Goal: Task Accomplishment & Management: Complete application form

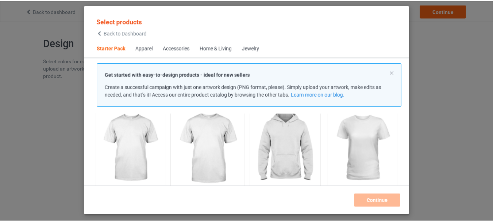
scroll to position [46, 0]
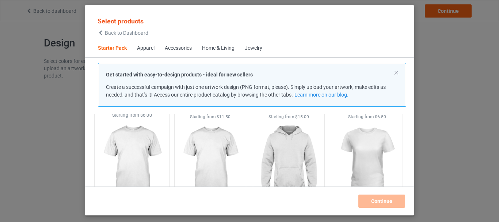
click at [147, 150] on img at bounding box center [131, 161] width 69 height 86
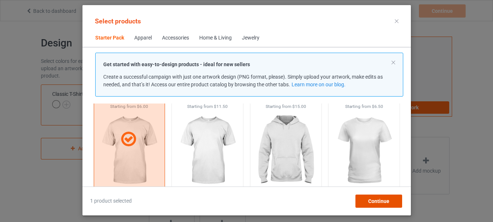
click at [374, 201] on span "Continue" at bounding box center [378, 201] width 21 height 6
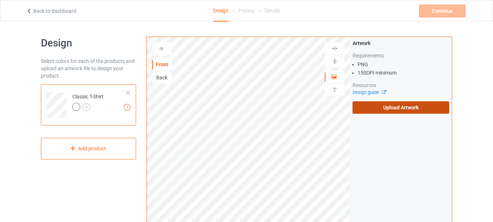
click at [375, 102] on label "Upload Artwork" at bounding box center [401, 107] width 97 height 12
click at [0, 0] on input "Upload Artwork" at bounding box center [0, 0] width 0 height 0
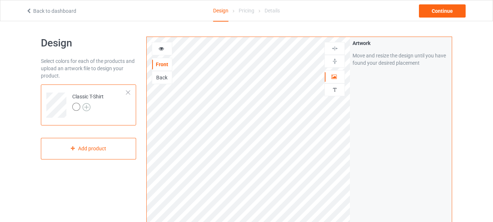
click at [86, 106] on img at bounding box center [87, 107] width 8 height 8
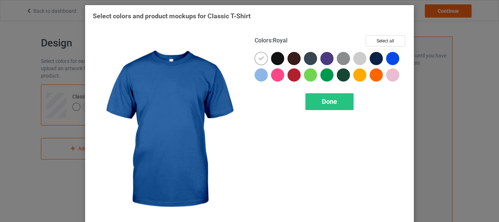
click at [395, 57] on div at bounding box center [392, 58] width 13 height 13
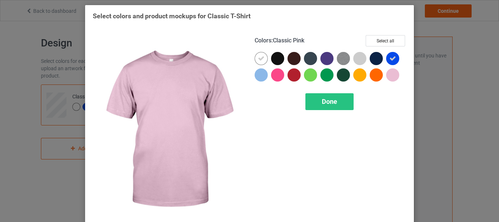
click at [392, 70] on div at bounding box center [392, 74] width 13 height 13
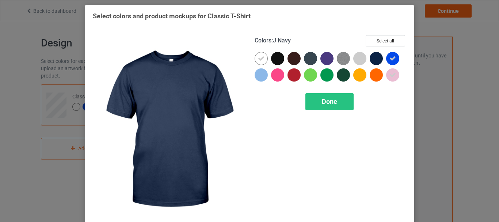
drag, startPoint x: 377, startPoint y: 62, endPoint x: 374, endPoint y: 74, distance: 11.9
click at [376, 66] on div at bounding box center [377, 60] width 16 height 16
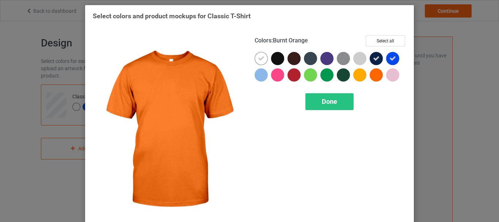
drag, startPoint x: 374, startPoint y: 77, endPoint x: 356, endPoint y: 65, distance: 21.1
click at [373, 77] on div at bounding box center [375, 74] width 13 height 13
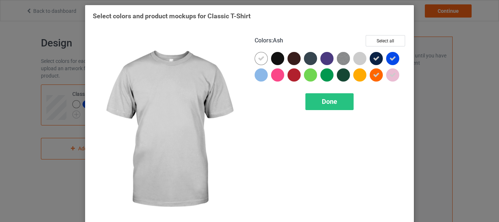
click at [353, 63] on div at bounding box center [361, 60] width 16 height 16
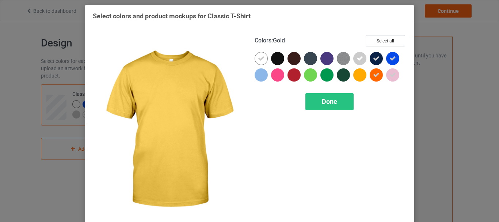
click at [355, 74] on div at bounding box center [359, 74] width 13 height 13
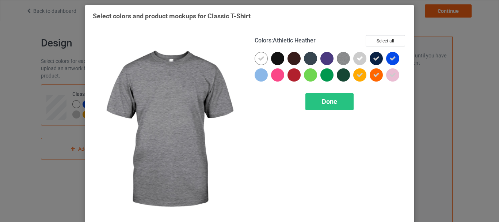
click at [339, 59] on img at bounding box center [343, 58] width 13 height 13
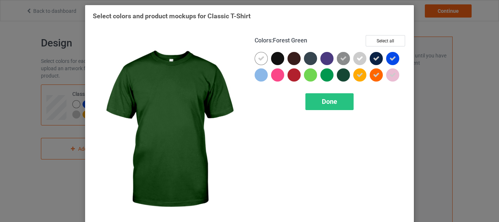
click at [339, 75] on div at bounding box center [343, 74] width 13 height 13
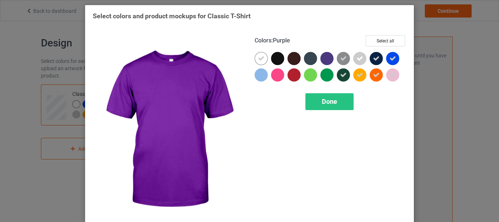
click at [330, 62] on div at bounding box center [326, 58] width 13 height 13
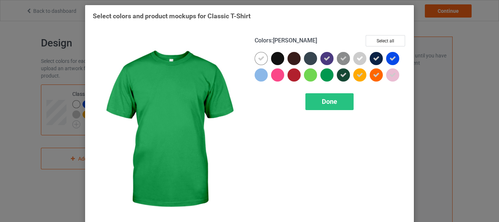
drag, startPoint x: 328, startPoint y: 77, endPoint x: 312, endPoint y: 64, distance: 20.5
click at [326, 77] on div at bounding box center [326, 74] width 13 height 13
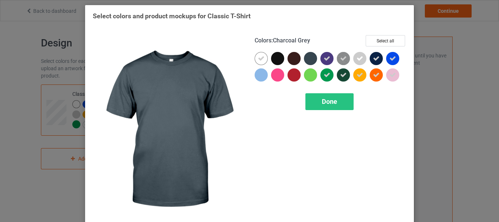
click at [310, 61] on div at bounding box center [310, 58] width 13 height 13
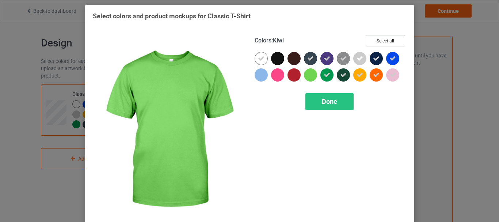
drag, startPoint x: 310, startPoint y: 73, endPoint x: 295, endPoint y: 64, distance: 17.2
click at [310, 73] on div at bounding box center [310, 74] width 13 height 13
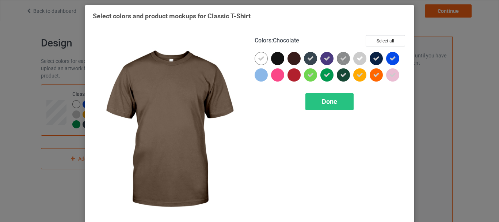
click at [290, 60] on div at bounding box center [293, 58] width 13 height 13
click at [291, 61] on icon at bounding box center [294, 58] width 7 height 7
click at [292, 55] on div at bounding box center [293, 58] width 13 height 13
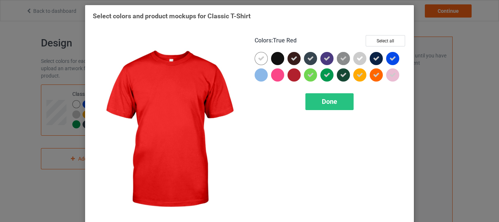
drag, startPoint x: 292, startPoint y: 77, endPoint x: 277, endPoint y: 62, distance: 21.2
click at [291, 77] on div at bounding box center [293, 74] width 13 height 13
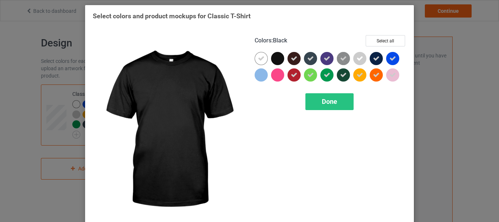
click at [277, 61] on div at bounding box center [277, 58] width 13 height 13
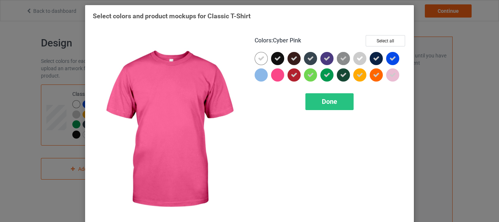
click at [277, 73] on div at bounding box center [277, 74] width 13 height 13
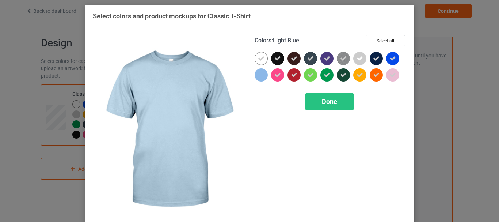
click at [261, 73] on div at bounding box center [260, 74] width 13 height 13
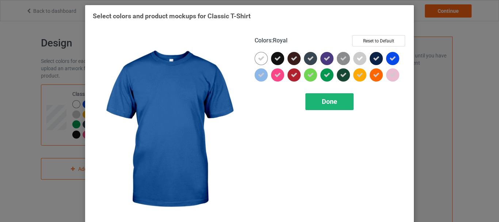
click at [338, 103] on div "Done" at bounding box center [329, 101] width 48 height 17
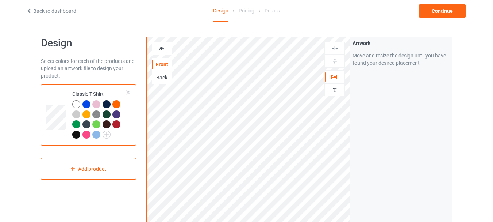
click at [86, 104] on div at bounding box center [87, 104] width 8 height 8
click at [331, 47] on img at bounding box center [334, 48] width 7 height 7
click at [381, 106] on div "Artwork Move and resize the design until you have found your desired placement" at bounding box center [401, 175] width 102 height 277
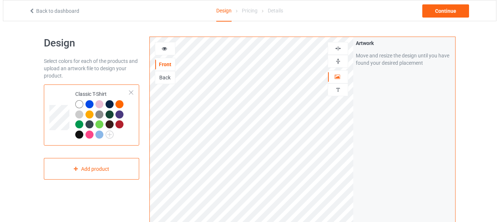
scroll to position [219, 0]
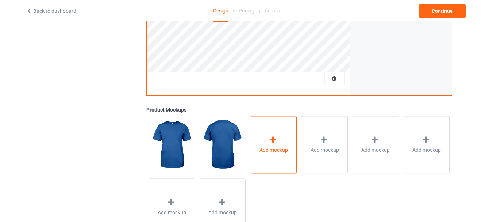
click at [272, 141] on icon at bounding box center [273, 140] width 9 height 8
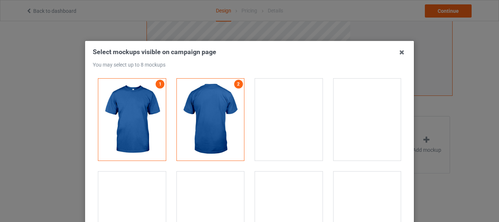
click at [290, 134] on div at bounding box center [289, 119] width 68 height 82
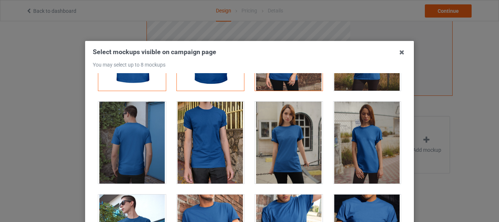
scroll to position [73, 0]
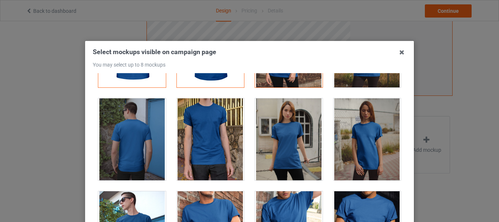
click at [200, 127] on div at bounding box center [211, 139] width 68 height 82
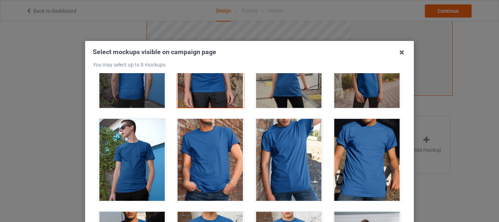
scroll to position [146, 0]
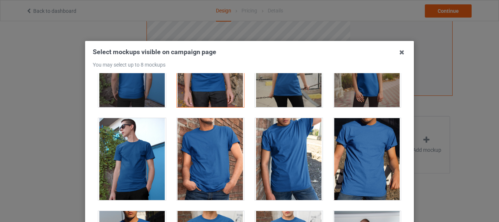
click at [111, 164] on div at bounding box center [132, 159] width 68 height 82
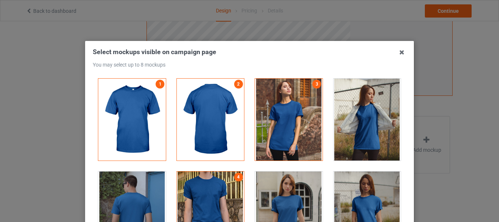
scroll to position [73, 0]
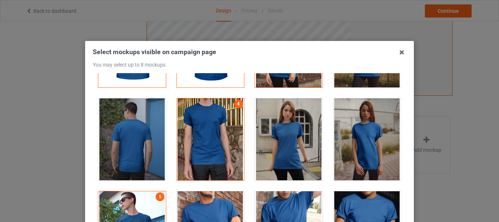
click at [357, 143] on div at bounding box center [367, 139] width 68 height 82
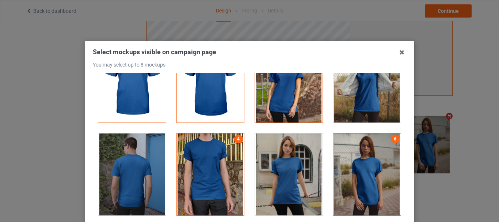
scroll to position [0, 0]
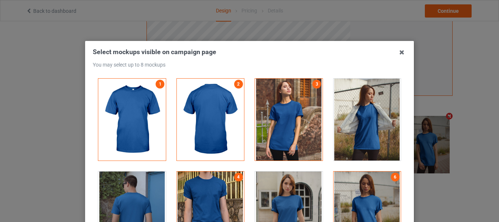
click at [368, 135] on div at bounding box center [367, 119] width 68 height 82
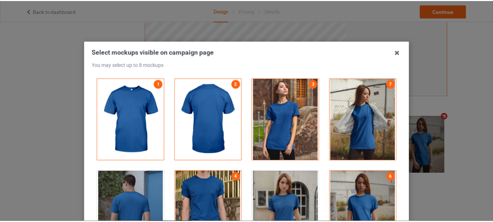
scroll to position [103, 0]
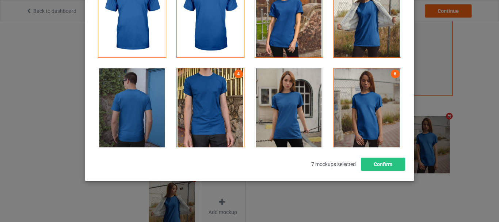
click at [390, 174] on div "Select mockups visible on campaign page You may select up to 8 mockups 1 2 3 7 …" at bounding box center [249, 59] width 329 height 243
click at [386, 160] on button "Confirm" at bounding box center [383, 163] width 44 height 13
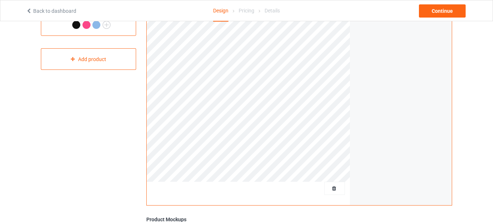
scroll to position [0, 0]
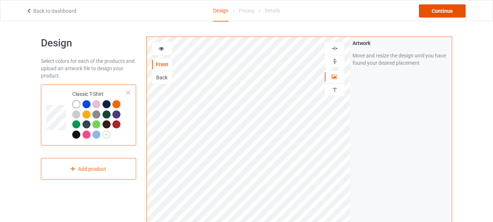
click at [449, 15] on div "Continue" at bounding box center [442, 10] width 47 height 13
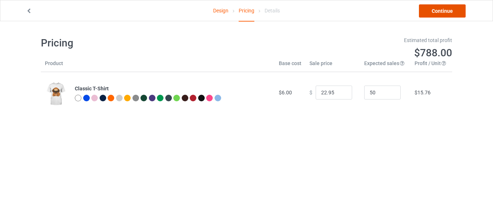
click at [438, 10] on link "Continue" at bounding box center [442, 10] width 47 height 13
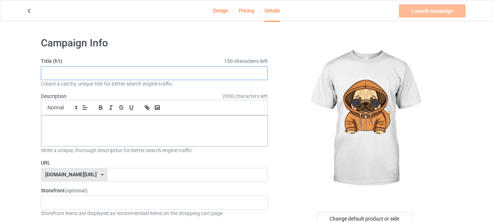
click at [180, 74] on input "text" at bounding box center [154, 73] width 227 height 14
type input "c"
click at [64, 70] on input "Cute Hooded Dog" at bounding box center [154, 73] width 227 height 14
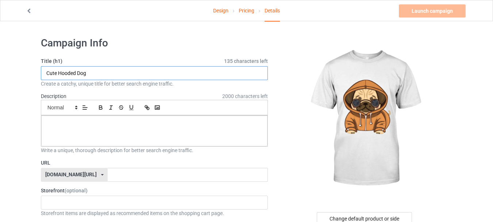
type input "Cute Hooded Dog"
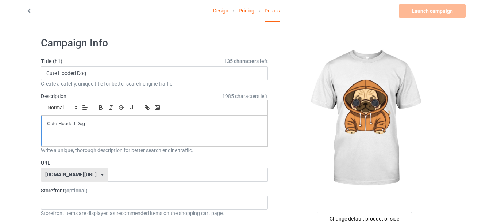
click at [78, 123] on p "Cute Hooded Dog" at bounding box center [154, 123] width 215 height 7
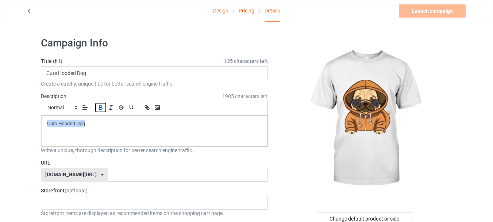
click at [99, 108] on icon "button" at bounding box center [100, 107] width 7 height 7
click at [132, 109] on icon "button" at bounding box center [131, 107] width 3 height 4
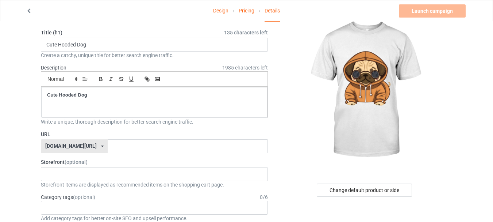
scroll to position [73, 0]
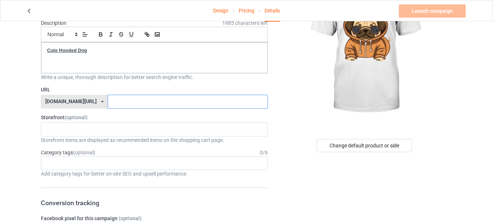
click at [119, 97] on input "text" at bounding box center [188, 102] width 160 height 14
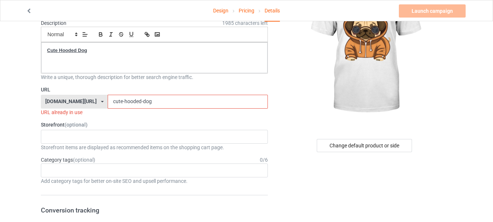
type input "cute-hooded-dog"
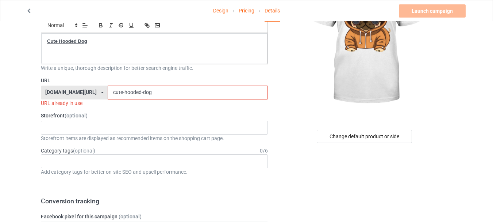
scroll to position [37, 0]
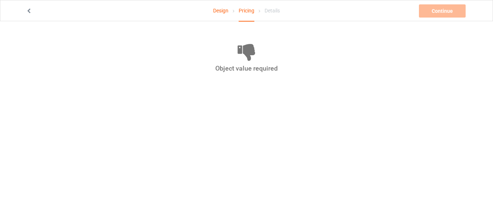
click at [32, 7] on div "Design Pricing Details Continue Object value required" at bounding box center [247, 10] width 452 height 20
click at [32, 8] on div "Design Pricing Details Continue Object value required" at bounding box center [247, 10] width 452 height 20
click at [29, 10] on icon at bounding box center [29, 9] width 6 height 5
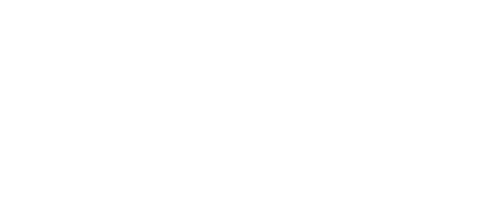
click at [29, 10] on body at bounding box center [249, 111] width 499 height 222
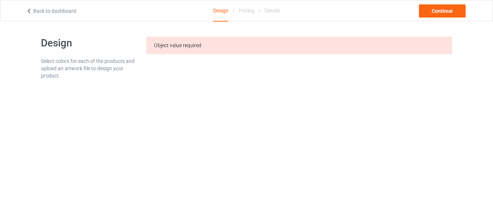
click at [29, 10] on icon at bounding box center [29, 9] width 6 height 5
